Goal: Information Seeking & Learning: Find specific fact

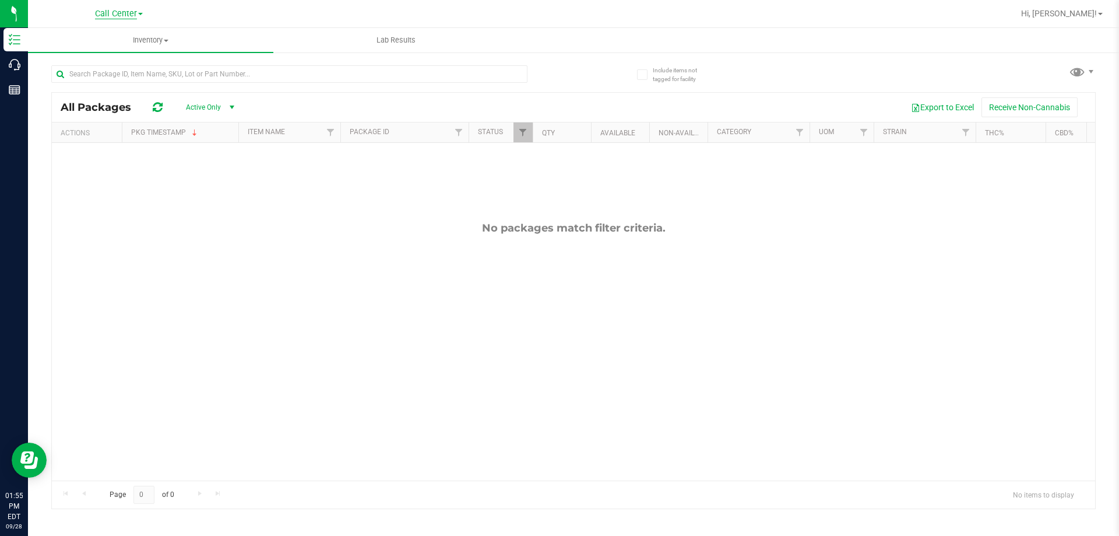
click at [118, 15] on span "Call Center" at bounding box center [116, 14] width 42 height 10
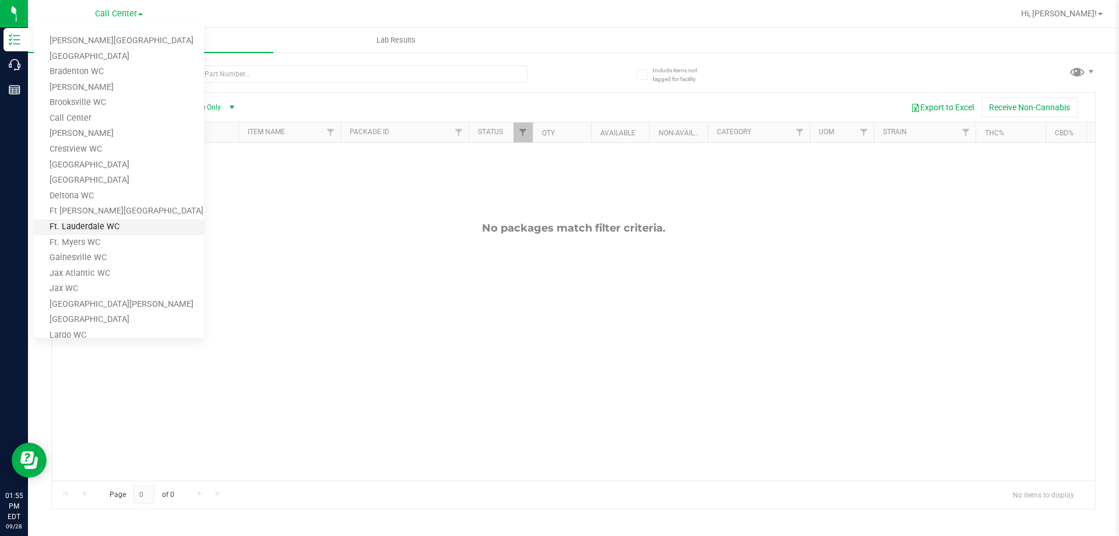
click at [107, 221] on link "Ft. Lauderdale WC" at bounding box center [119, 227] width 170 height 16
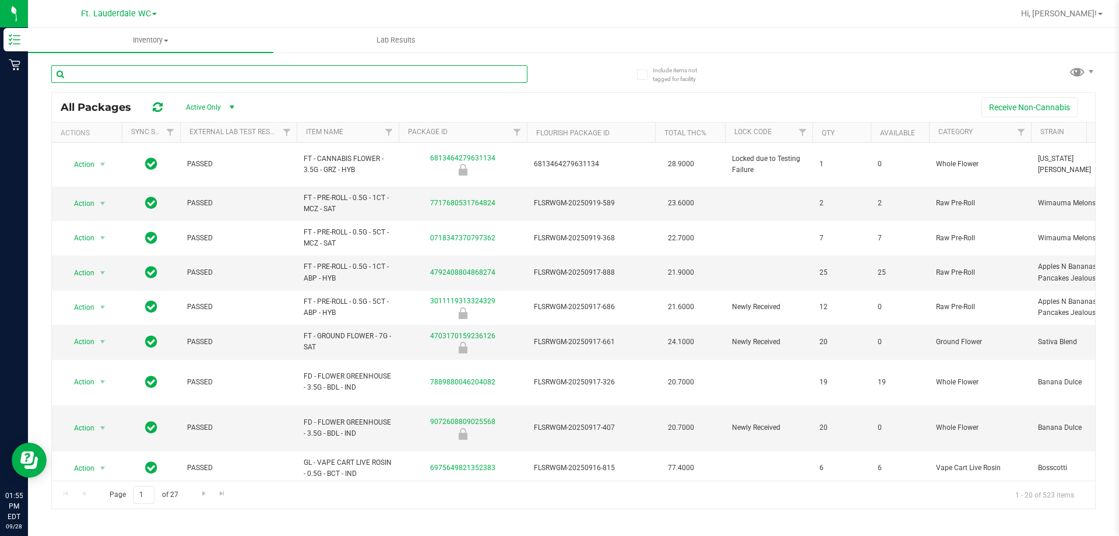
click at [195, 75] on input "text" at bounding box center [289, 73] width 476 height 17
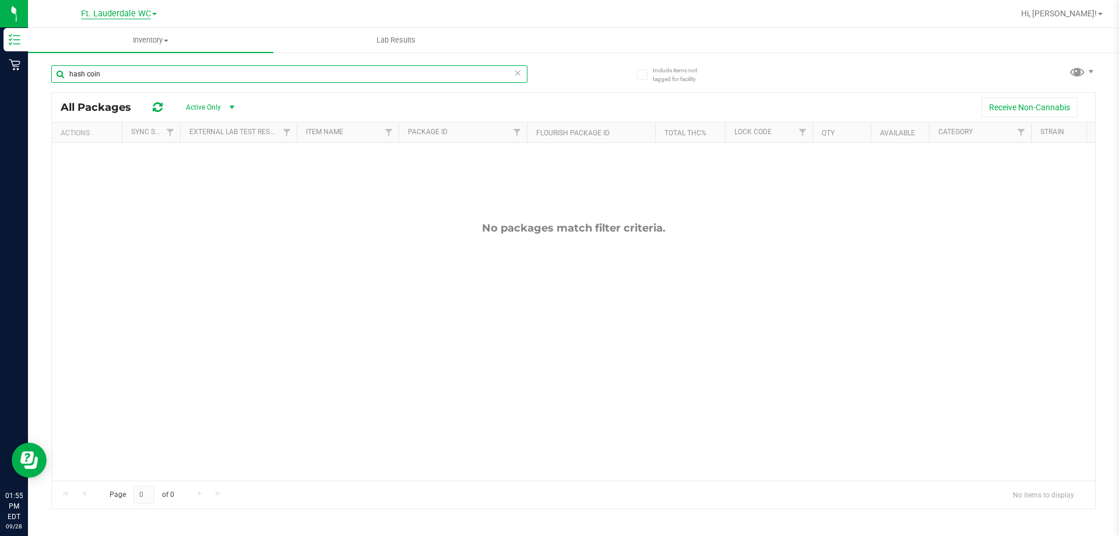
type input "hash coin"
click at [145, 17] on span "Ft. Lauderdale WC" at bounding box center [116, 14] width 70 height 10
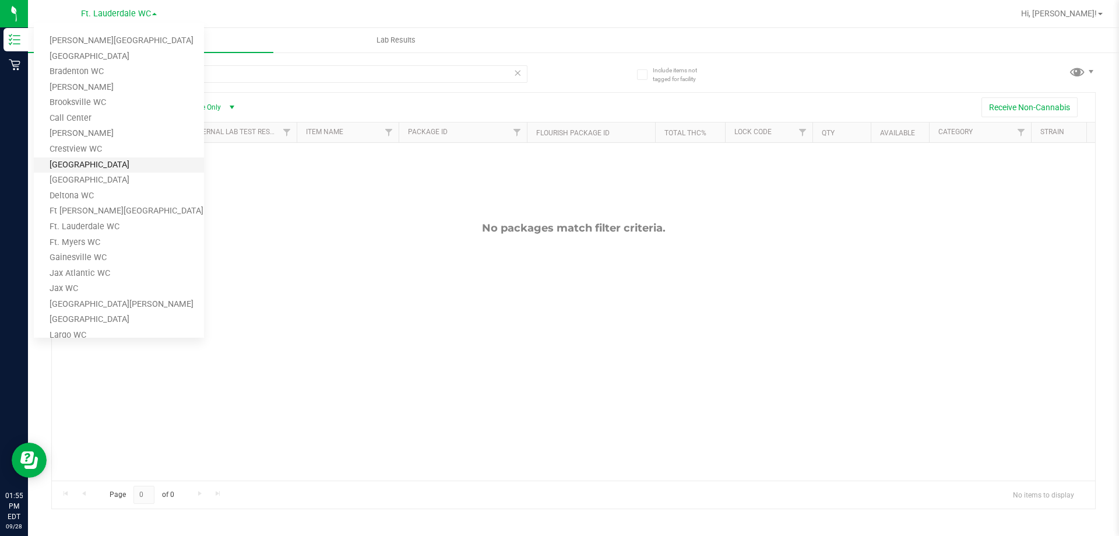
click at [104, 168] on link "[GEOGRAPHIC_DATA]" at bounding box center [119, 165] width 170 height 16
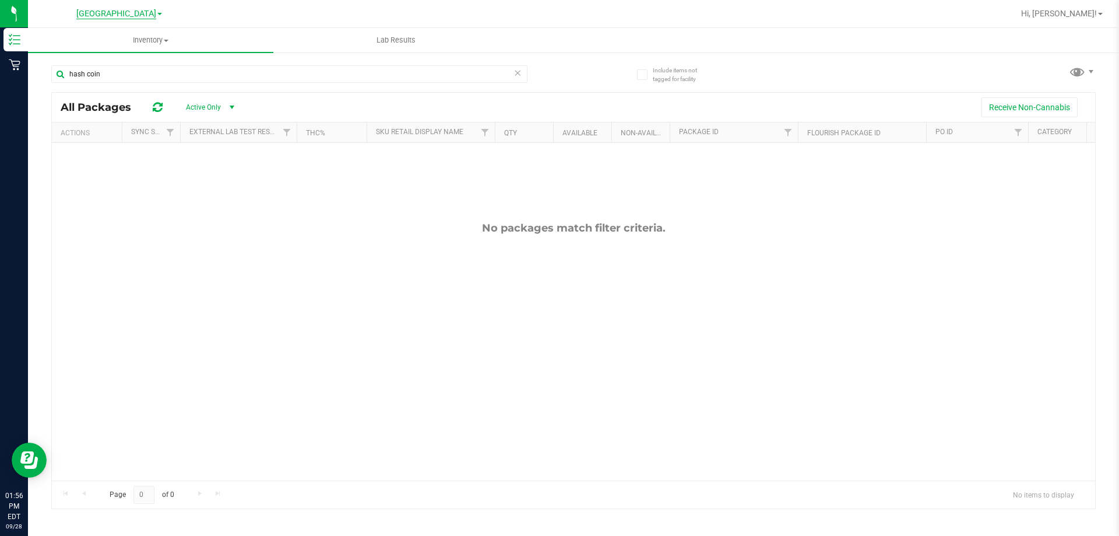
click at [112, 13] on span "[GEOGRAPHIC_DATA]" at bounding box center [116, 14] width 80 height 10
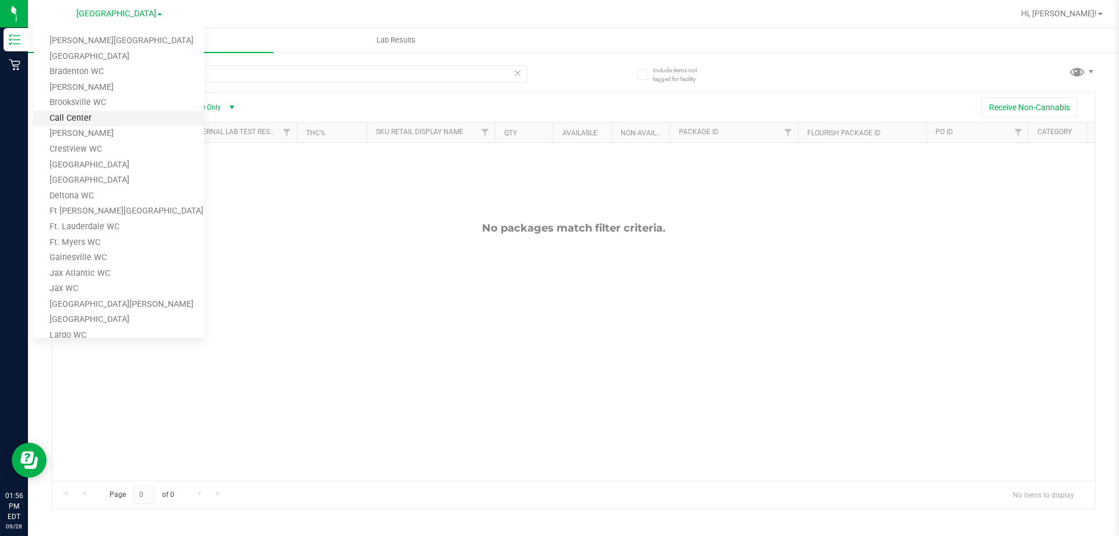
click at [86, 120] on link "Call Center" at bounding box center [119, 119] width 170 height 16
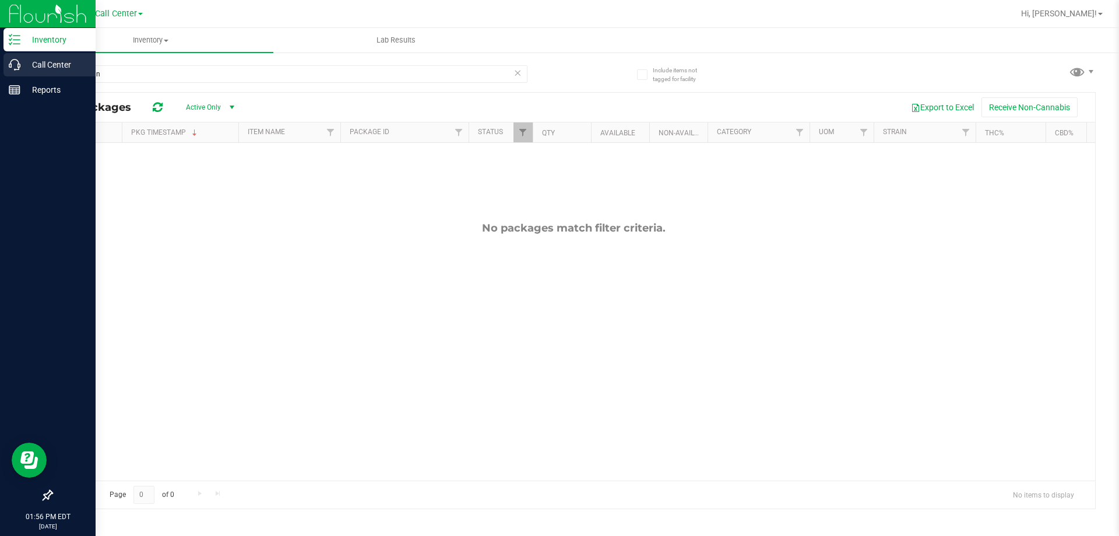
click at [44, 67] on p "Call Center" at bounding box center [55, 65] width 70 height 14
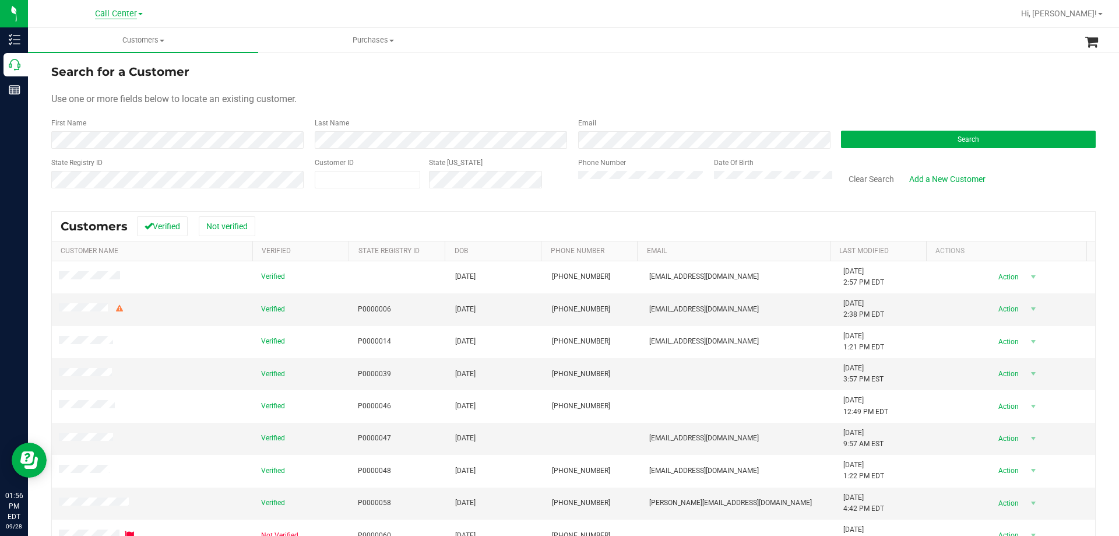
click at [106, 13] on span "Call Center" at bounding box center [116, 14] width 42 height 10
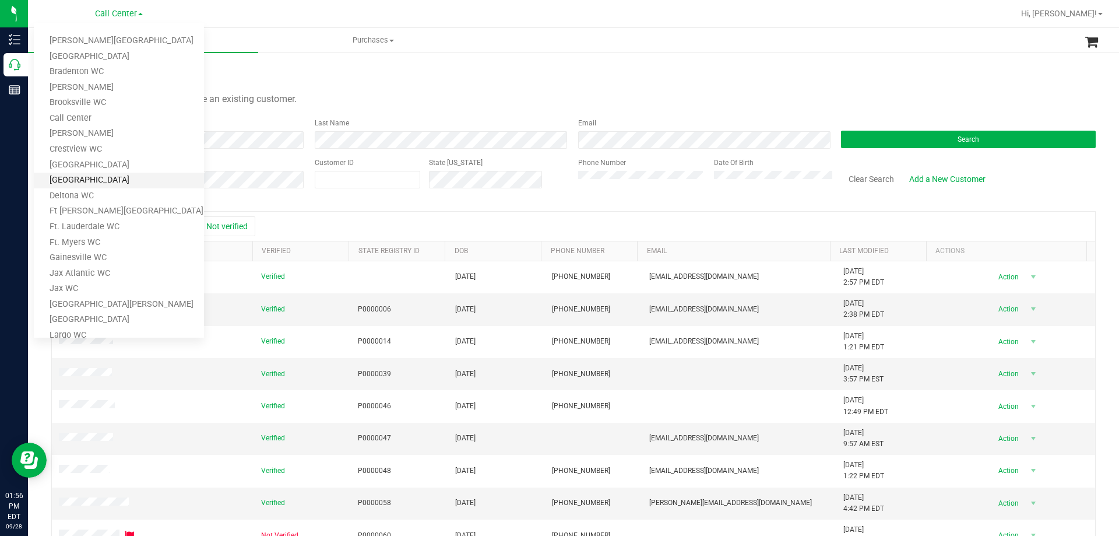
click at [117, 179] on link "[GEOGRAPHIC_DATA]" at bounding box center [119, 181] width 170 height 16
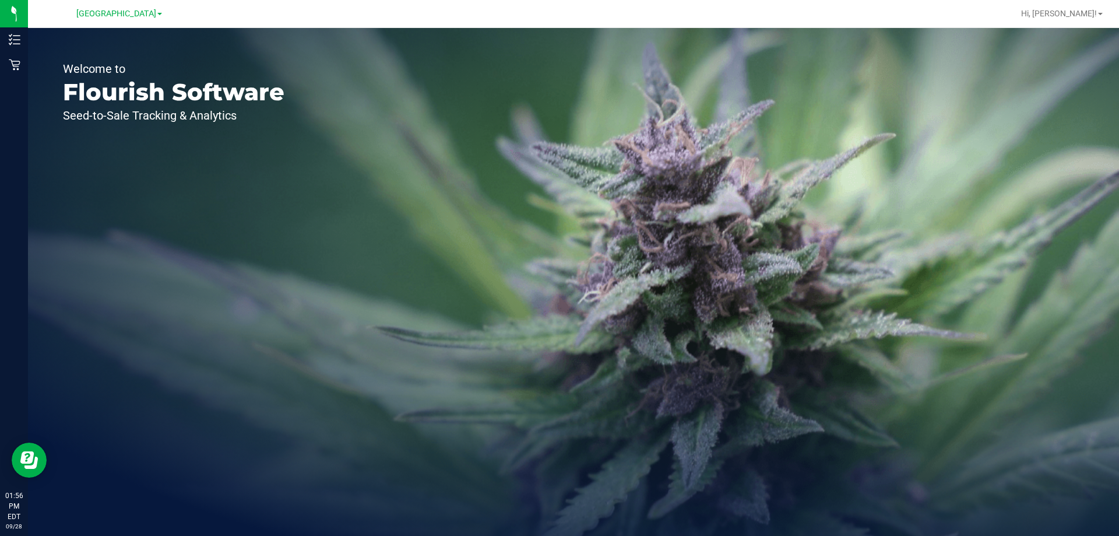
click at [28, 66] on div "Welcome to Flourish Software Seed-to-Sale Tracking & Analytics" at bounding box center [173, 282] width 291 height 508
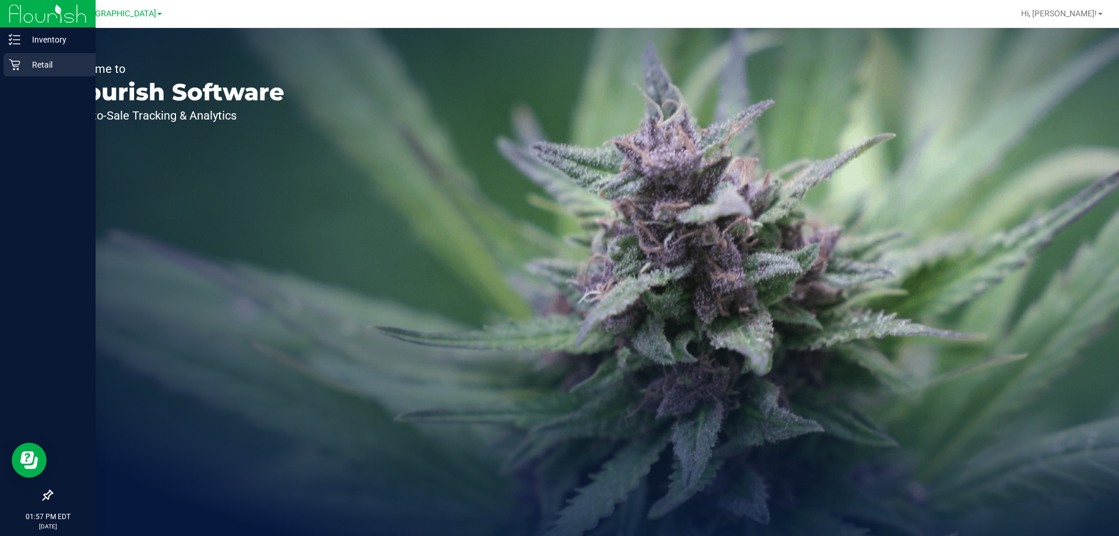
click at [17, 68] on icon at bounding box center [15, 65] width 12 height 12
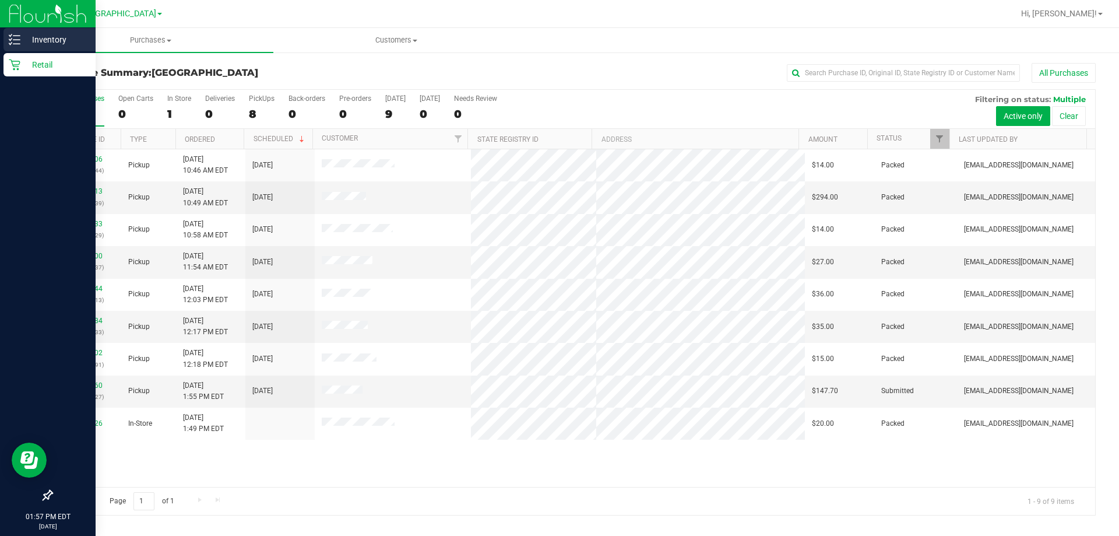
click at [29, 41] on p "Inventory" at bounding box center [55, 40] width 70 height 14
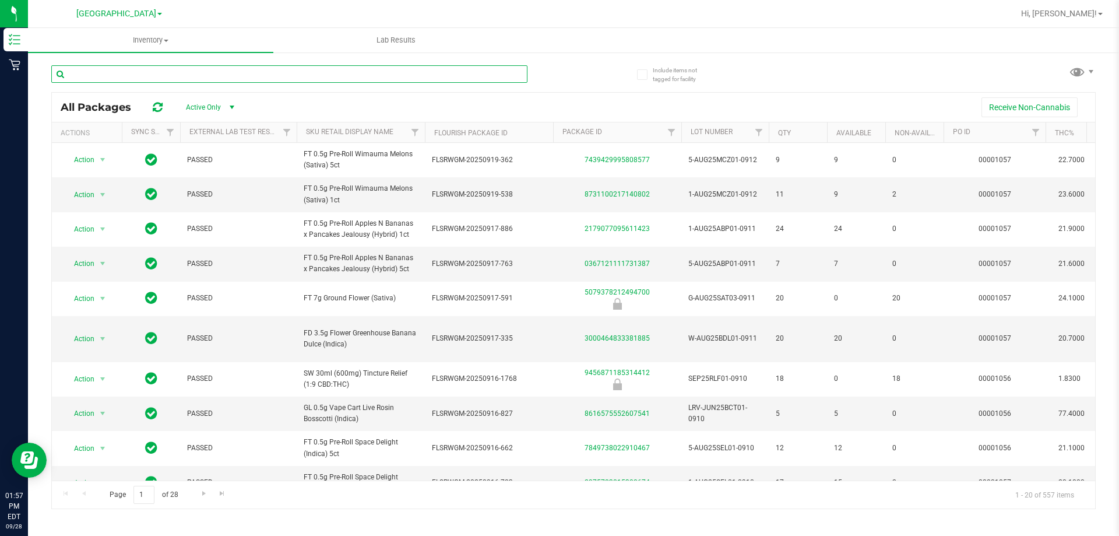
click at [194, 73] on input "text" at bounding box center [289, 73] width 476 height 17
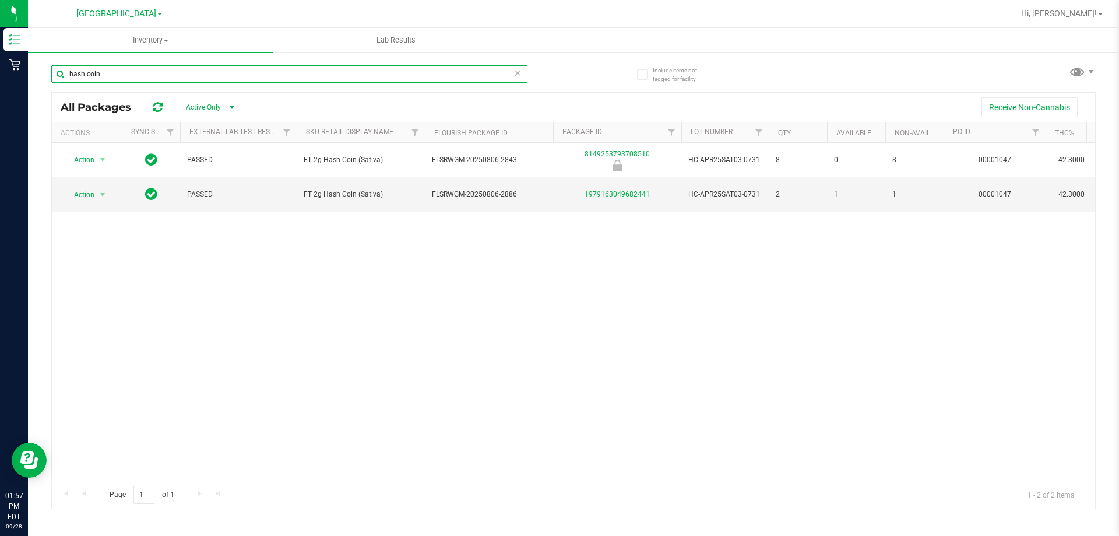
type input "hash coin"
click at [127, 11] on span "[GEOGRAPHIC_DATA]" at bounding box center [116, 14] width 80 height 10
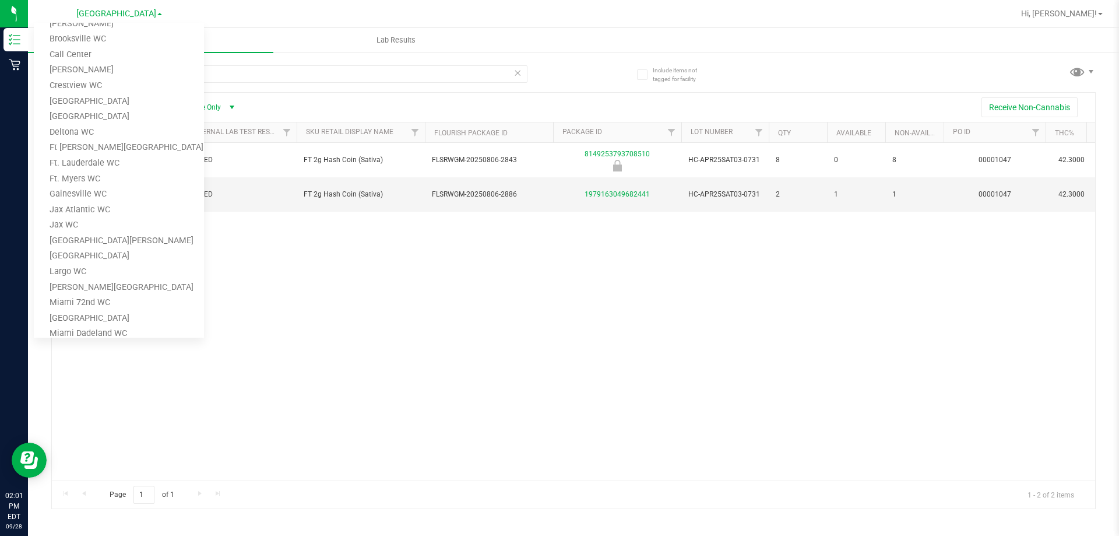
scroll to position [117, 0]
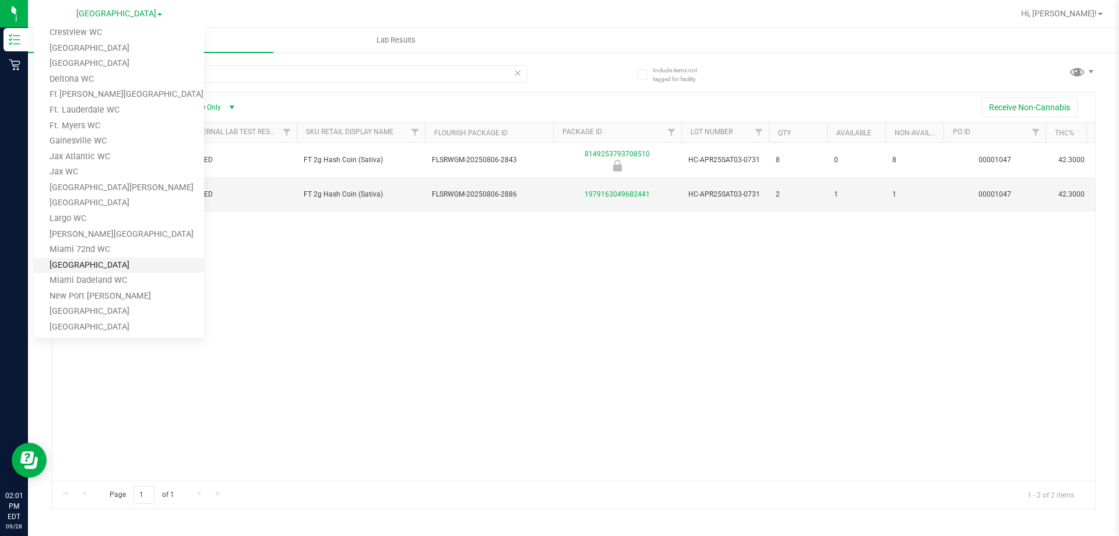
click at [117, 265] on link "[GEOGRAPHIC_DATA]" at bounding box center [119, 266] width 170 height 16
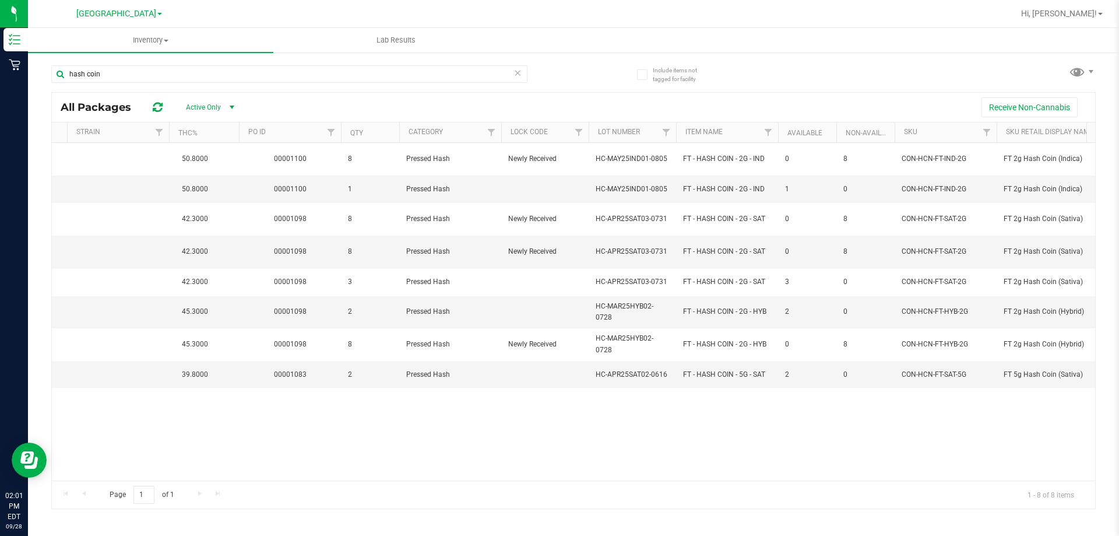
scroll to position [0, 488]
click at [166, 73] on input "hash coin" at bounding box center [289, 73] width 476 height 17
click at [519, 74] on icon at bounding box center [517, 72] width 8 height 14
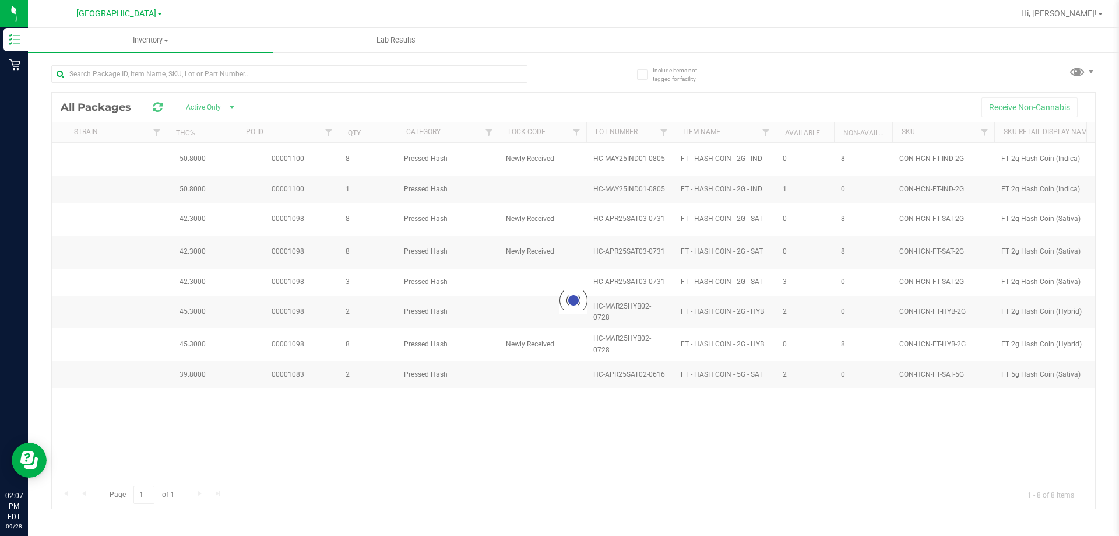
click at [149, 20] on div "[GEOGRAPHIC_DATA] WC [PERSON_NAME][GEOGRAPHIC_DATA] [PERSON_NAME][GEOGRAPHIC_DA…" at bounding box center [119, 13] width 86 height 14
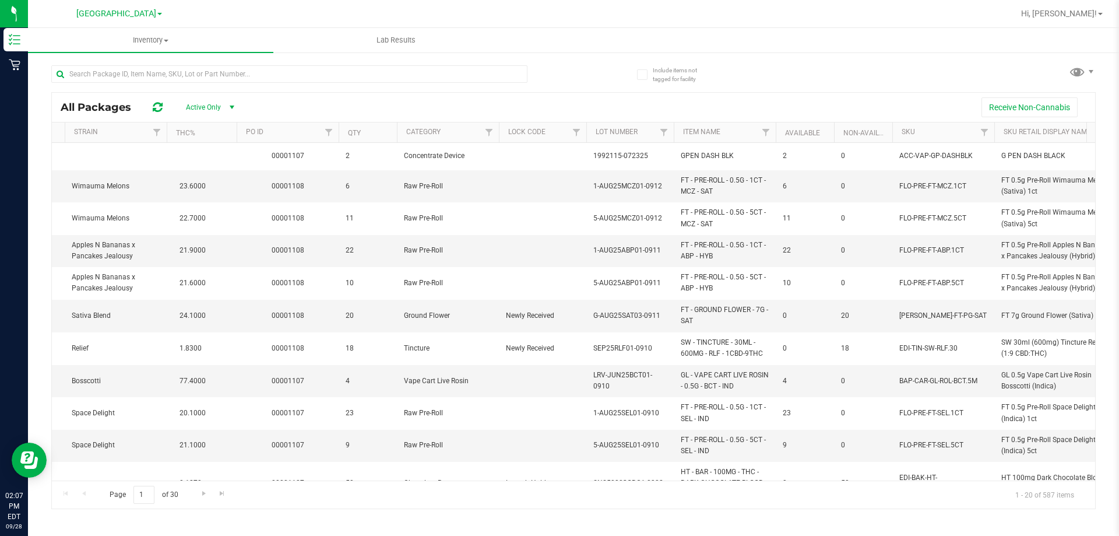
click at [145, 11] on span "[GEOGRAPHIC_DATA]" at bounding box center [116, 14] width 80 height 10
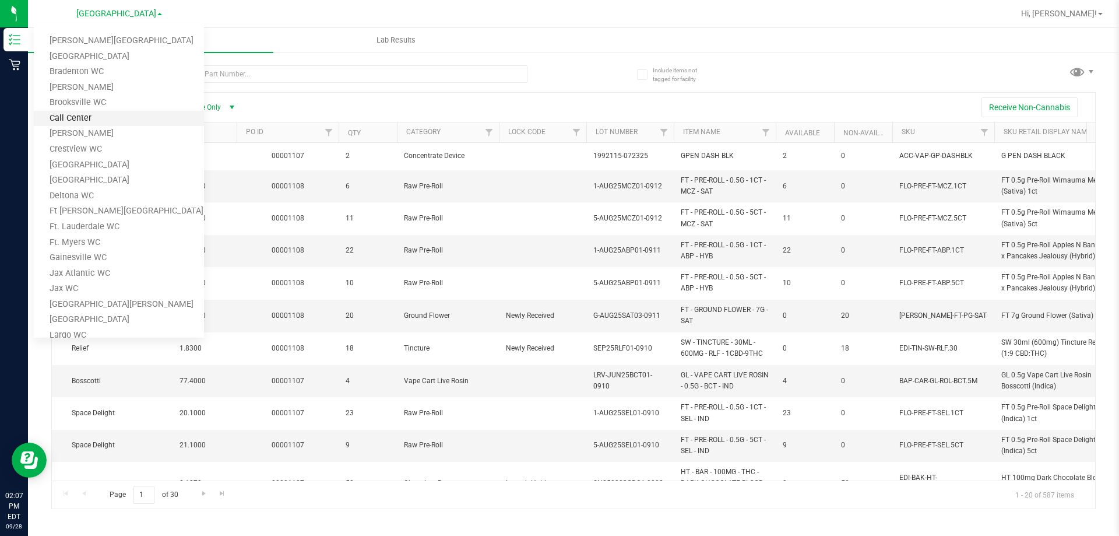
click at [126, 122] on link "Call Center" at bounding box center [119, 119] width 170 height 16
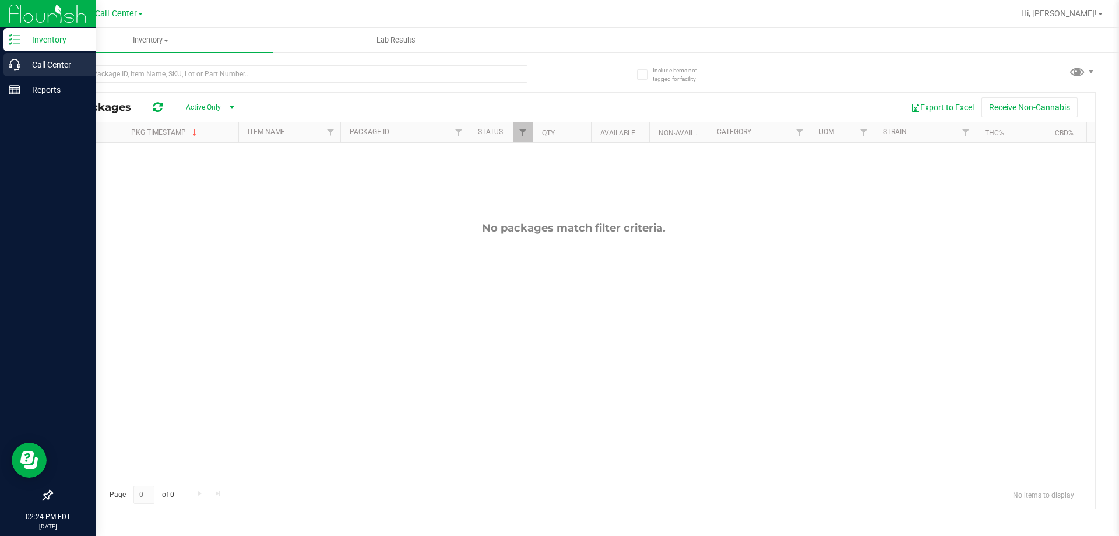
click at [53, 66] on p "Call Center" at bounding box center [55, 65] width 70 height 14
